Goal: Transaction & Acquisition: Purchase product/service

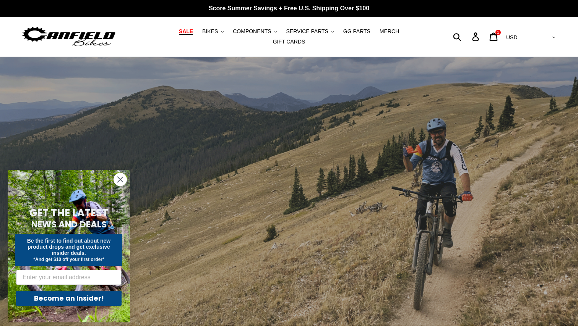
click at [179, 35] on span "SALE" at bounding box center [186, 31] width 14 height 6
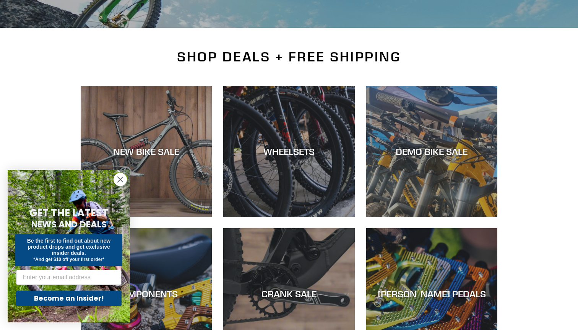
scroll to position [146, 0]
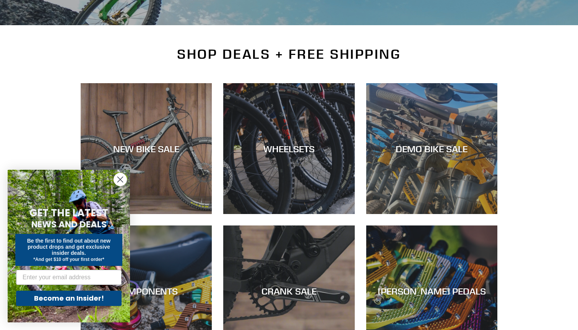
click at [121, 181] on icon "Close dialog" at bounding box center [120, 179] width 5 height 5
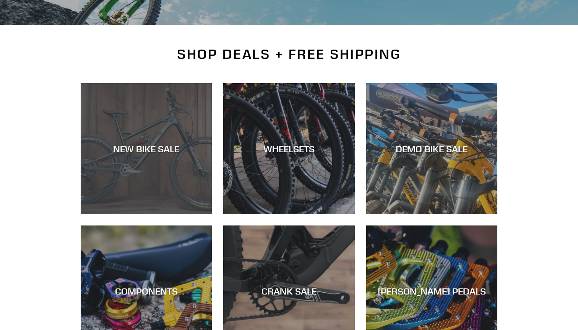
click at [155, 214] on div "NEW BIKE SALE" at bounding box center [146, 214] width 131 height 0
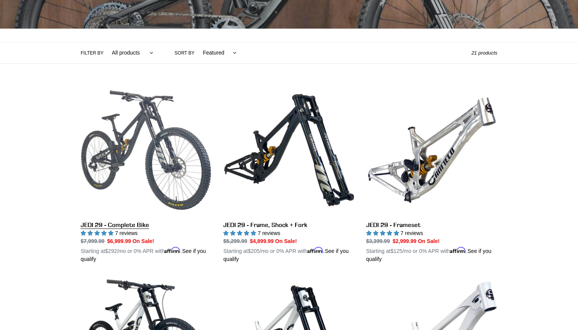
scroll to position [143, 0]
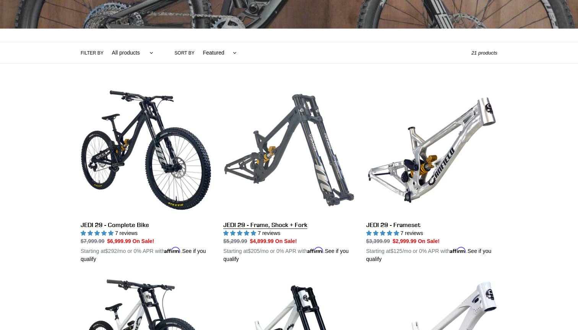
click at [279, 223] on link "JEDI 29 - Frame, Shock + Fork" at bounding box center [288, 174] width 131 height 179
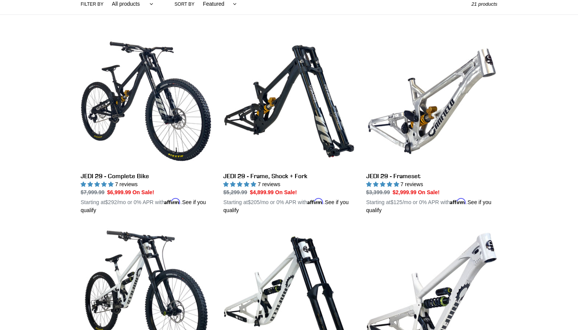
scroll to position [191, 0]
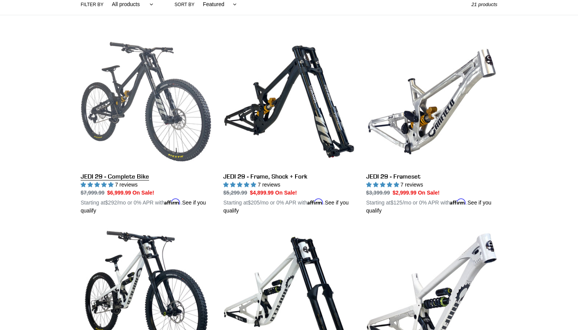
click at [143, 87] on link "JEDI 29 - Complete Bike" at bounding box center [146, 125] width 131 height 179
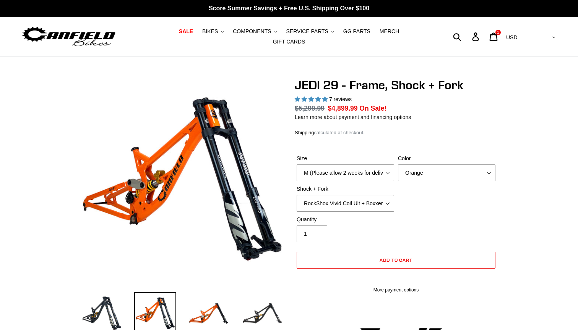
select select "highest-rating"
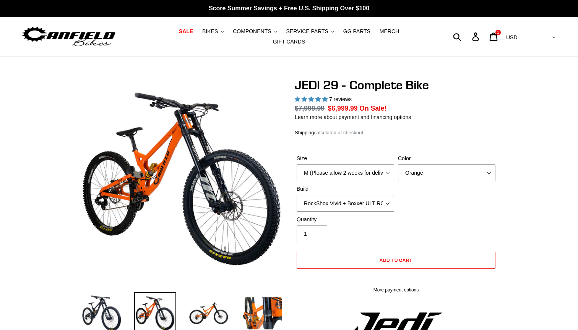
select select "highest-rating"
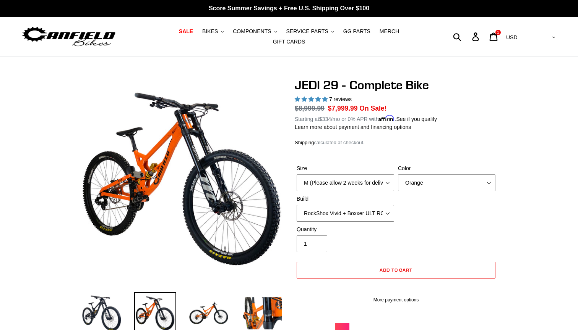
click at [386, 211] on select "RockShox Vivid + Boxxer ULT RC2 C3 200 + SRAM XO RockShox Vivid + Boxxer ULT RC…" at bounding box center [344, 213] width 97 height 17
select select "Fox DHX2 + Fox 40 Float Grip 2 203 + Shimano"
click at [497, 34] on icon at bounding box center [493, 36] width 8 height 9
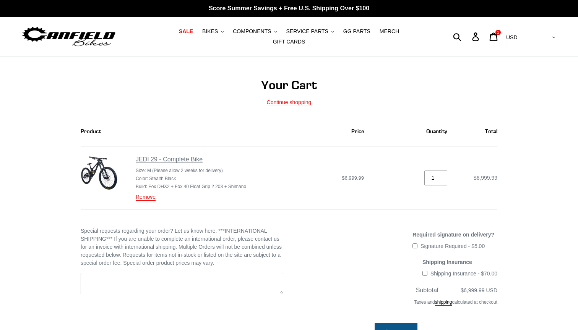
click at [180, 156] on link "JEDI 29 - Complete Bike" at bounding box center [169, 159] width 67 height 7
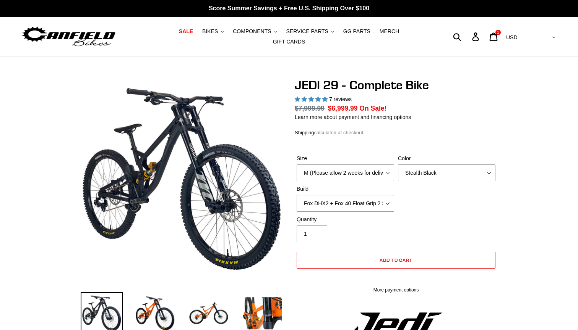
select select "highest-rating"
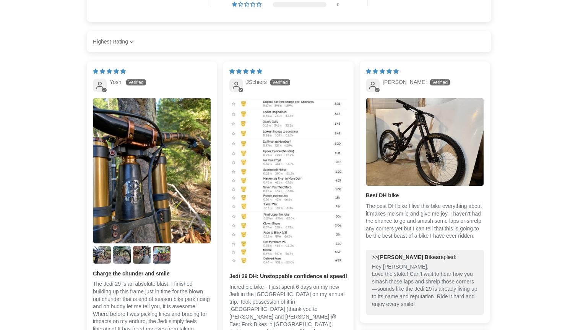
scroll to position [1836, 0]
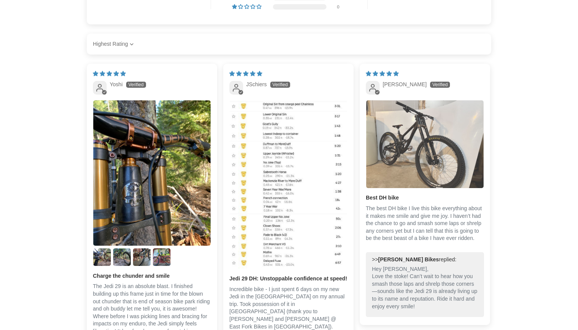
click at [437, 169] on img "Link to user picture 1" at bounding box center [424, 144] width 117 height 88
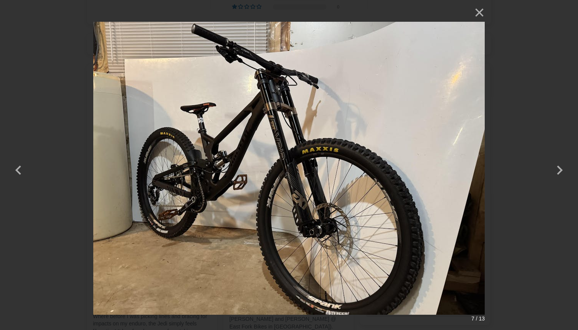
click at [342, 159] on img at bounding box center [288, 165] width 391 height 324
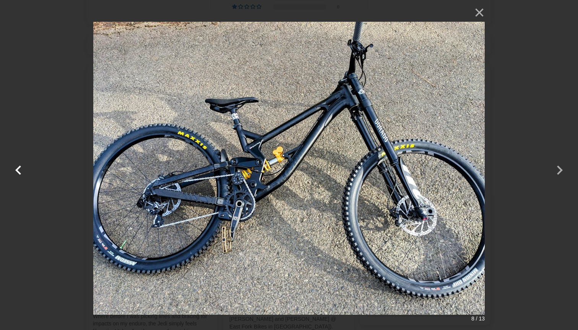
click at [19, 168] on button "button" at bounding box center [18, 165] width 18 height 18
